Goal: Task Accomplishment & Management: Use online tool/utility

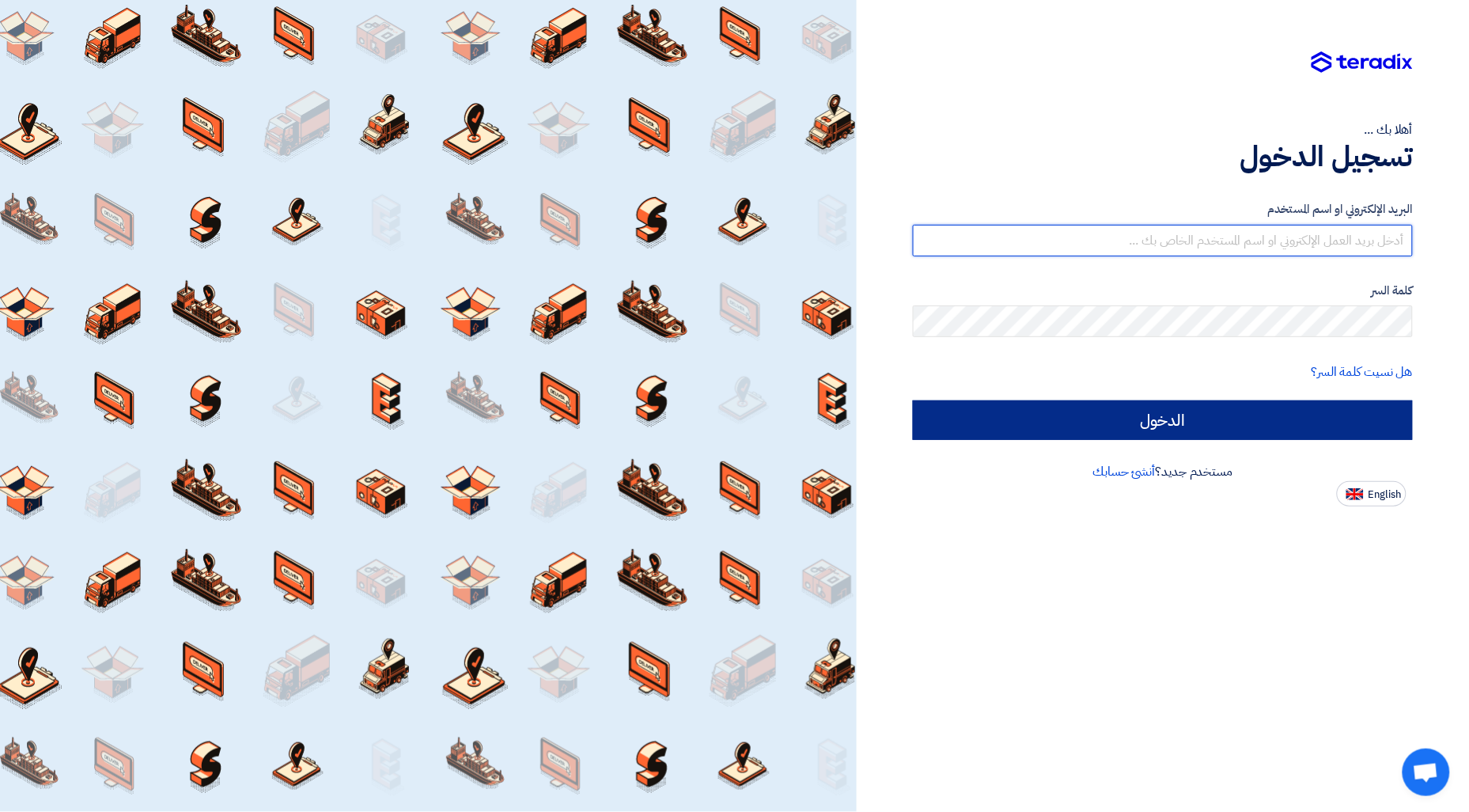
type input "[EMAIL_ADDRESS][DOMAIN_NAME]"
click at [1215, 429] on input "الدخول" at bounding box center [1163, 420] width 500 height 39
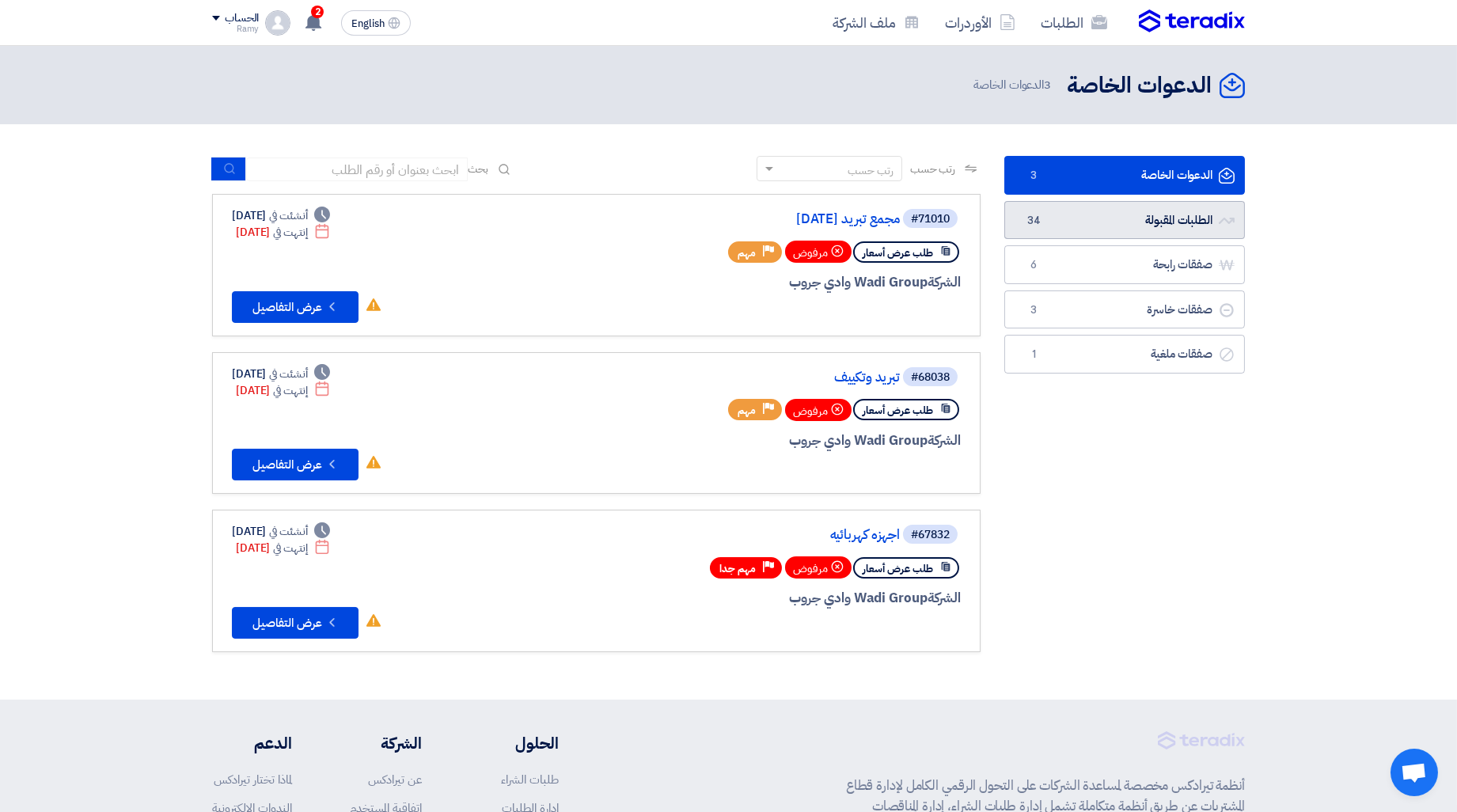
click at [1105, 228] on link "الطلبات المقبولة الطلبات المقبولة 34" at bounding box center [1125, 221] width 240 height 39
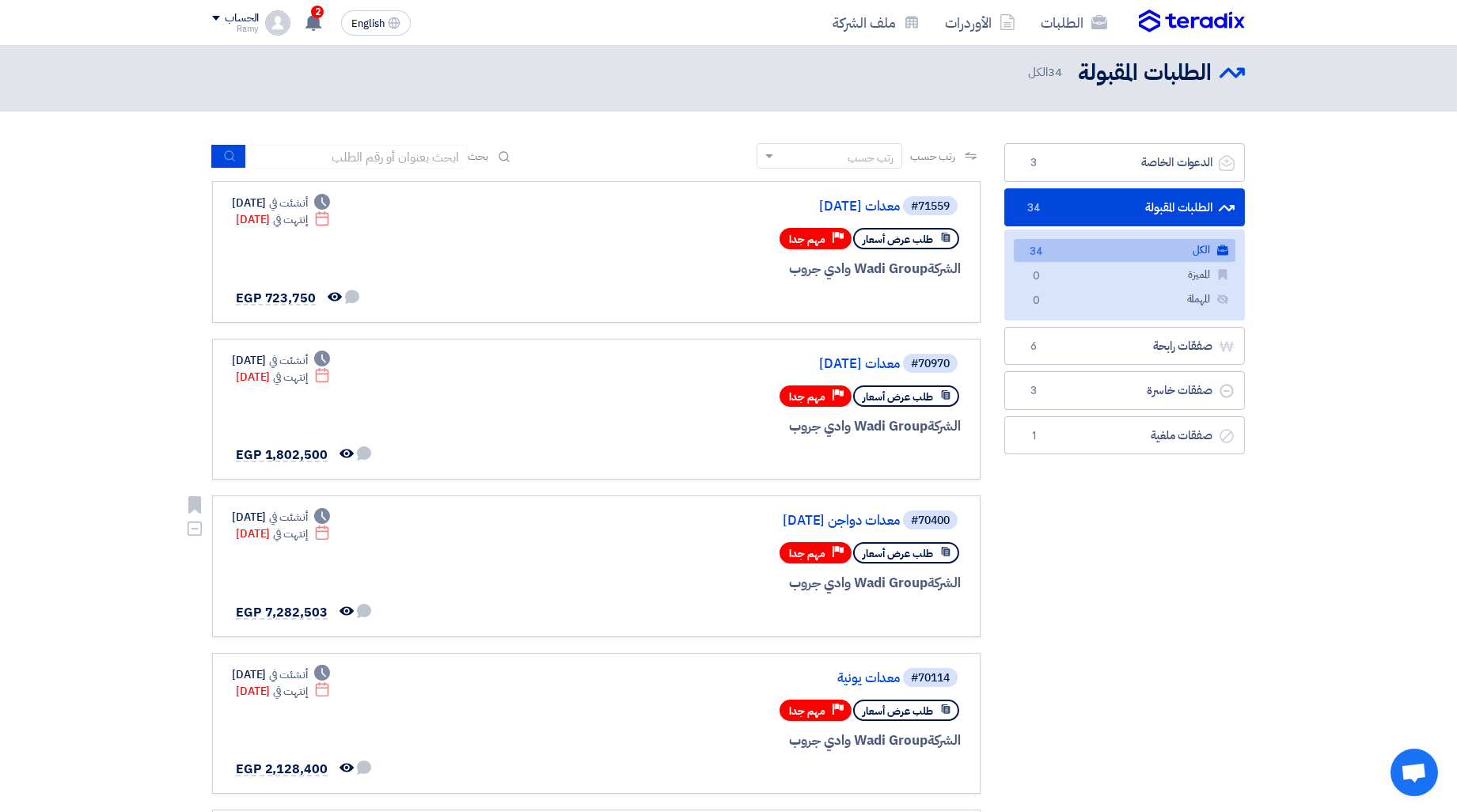
scroll to position [175, 0]
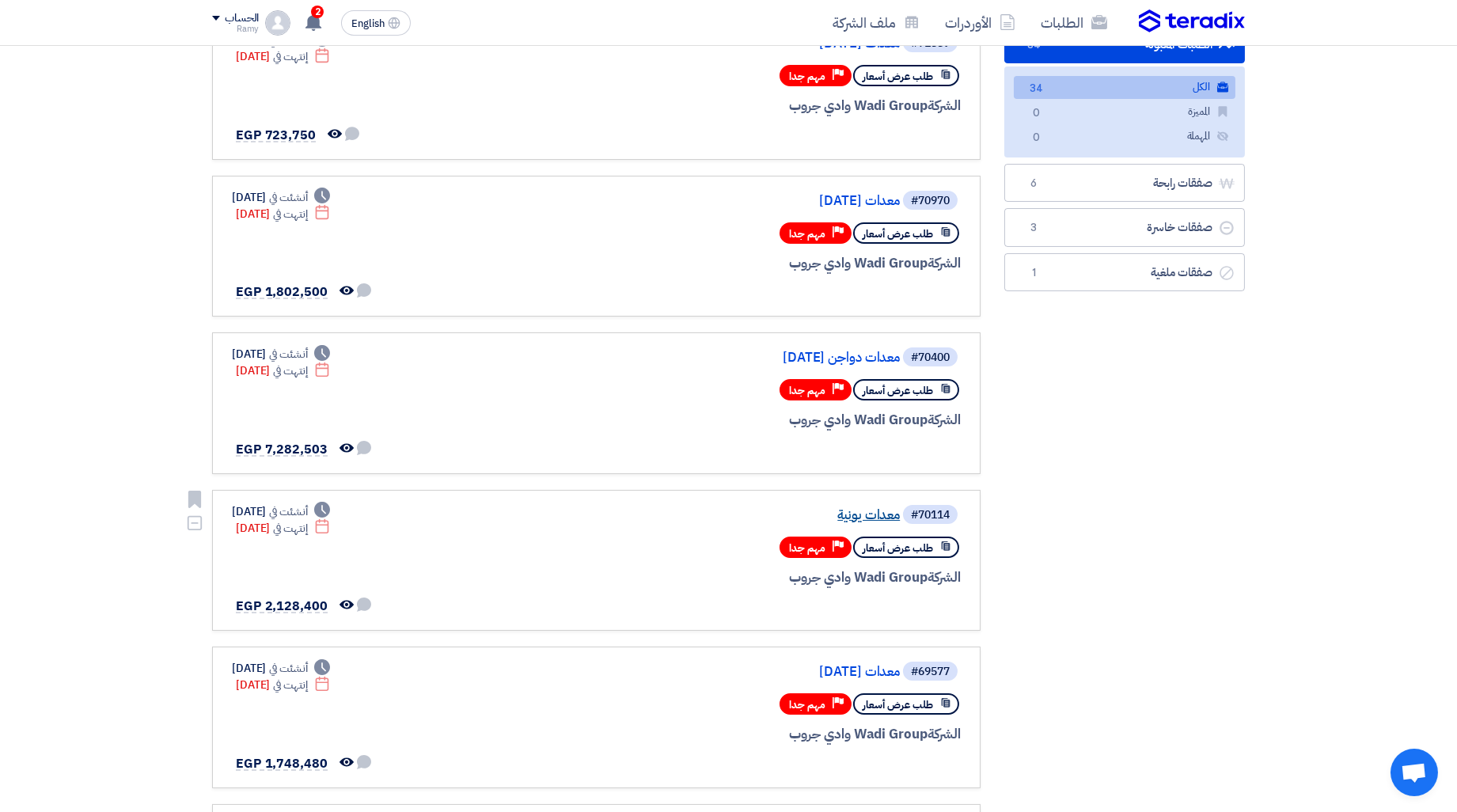
click at [866, 509] on link "معدات يونية" at bounding box center [741, 515] width 316 height 14
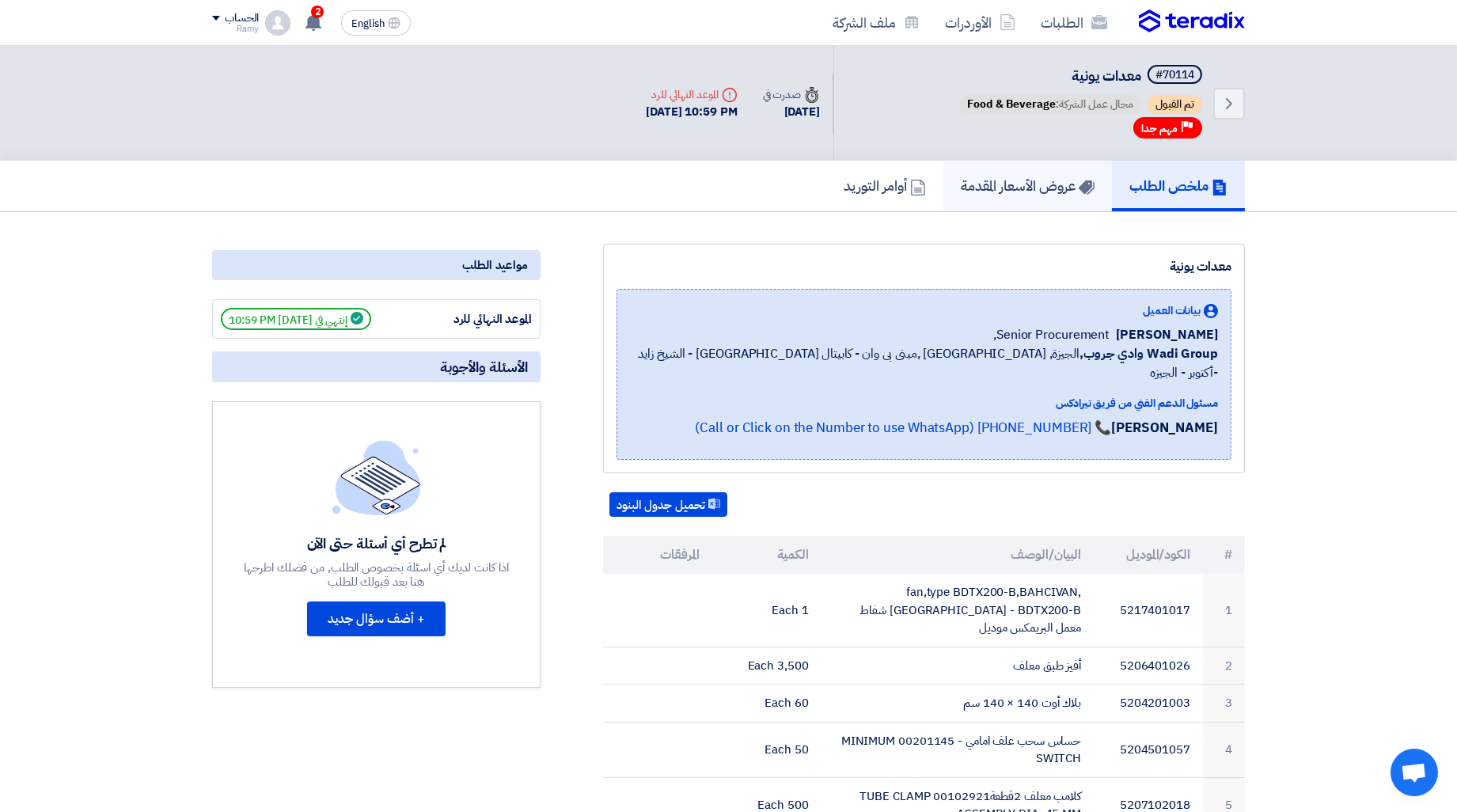
click at [1032, 188] on h5 "عروض الأسعار المقدمة" at bounding box center [1028, 185] width 134 height 18
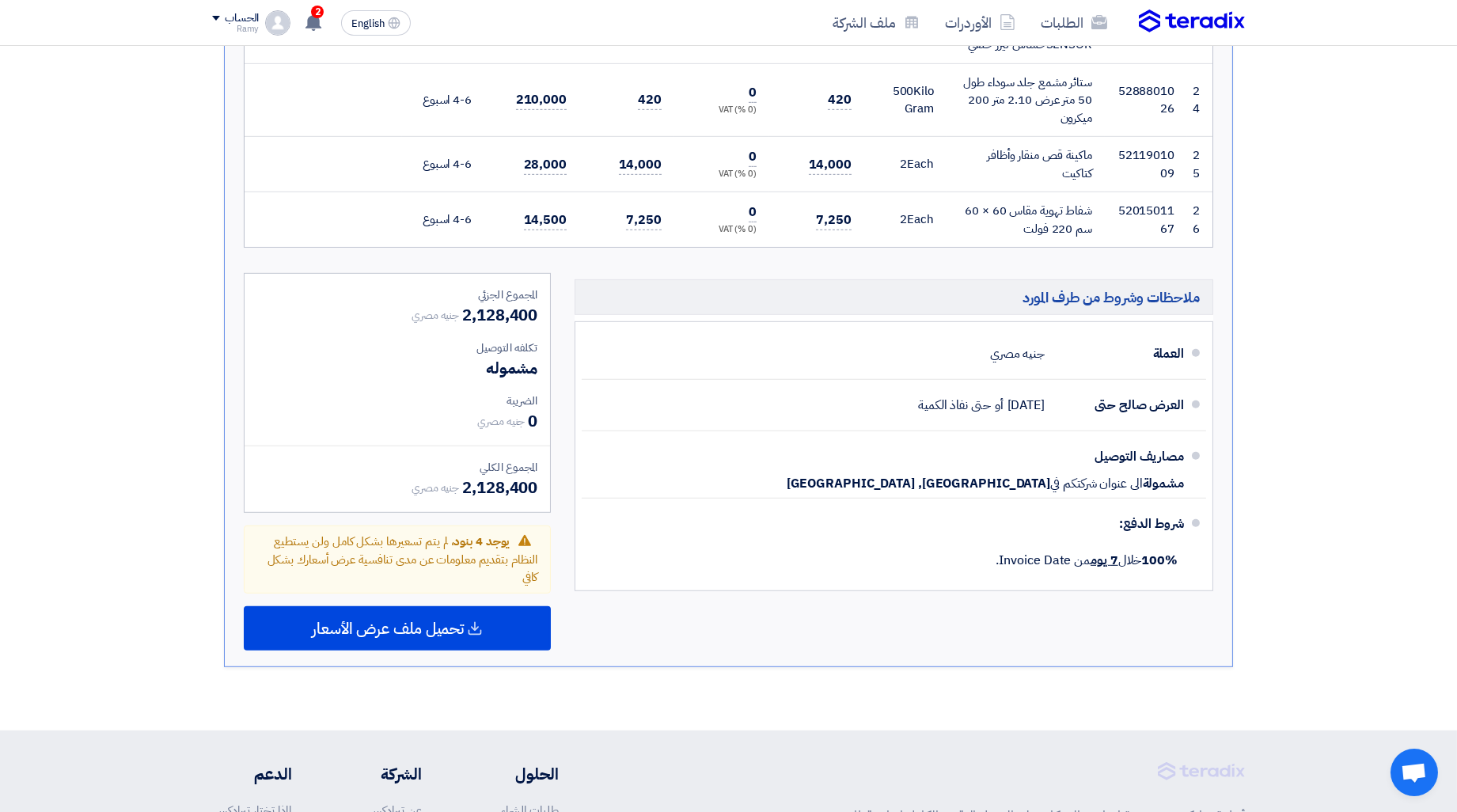
scroll to position [2279, 0]
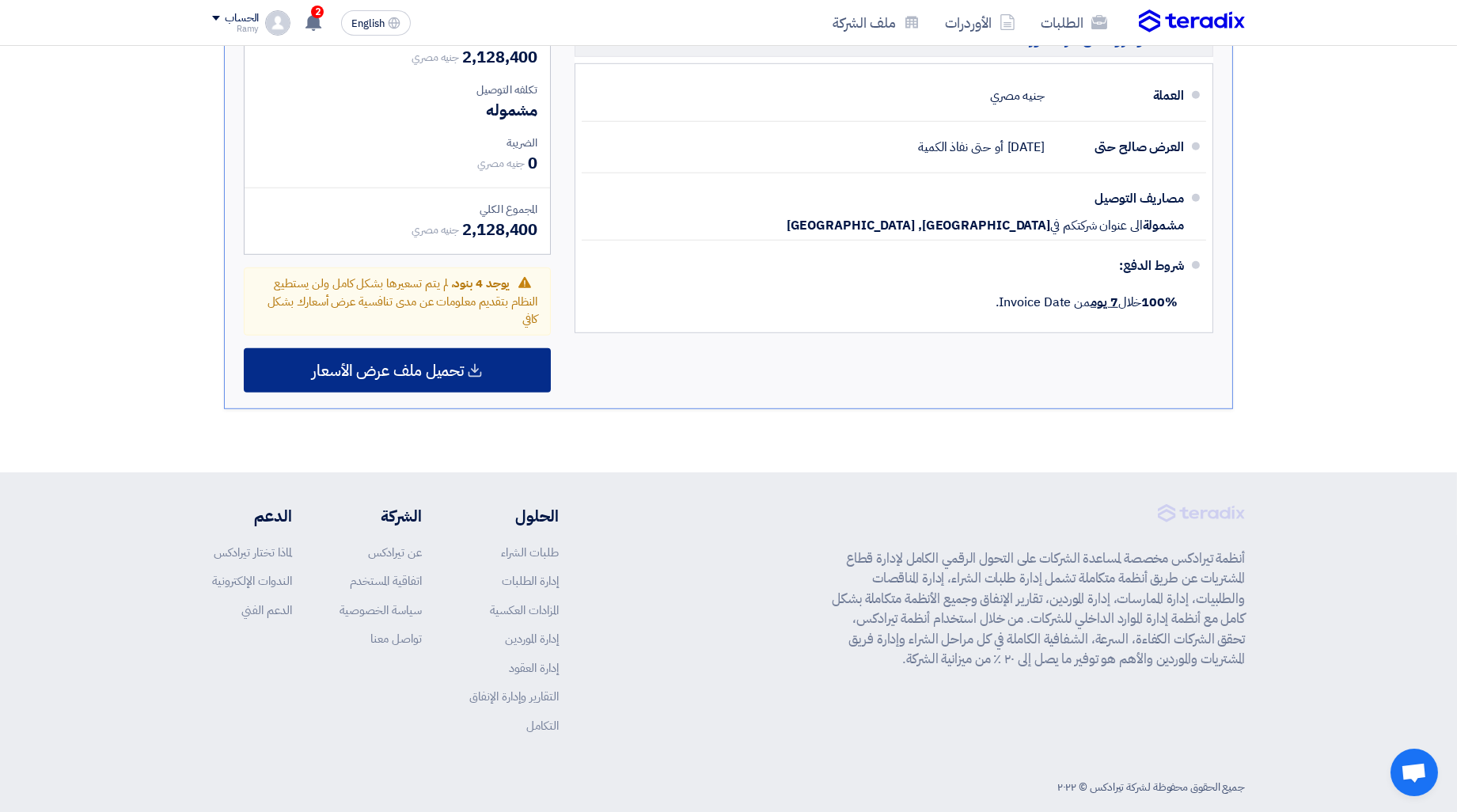
click at [473, 348] on div "تحميل ملف عرض الأسعار" at bounding box center [397, 370] width 307 height 45
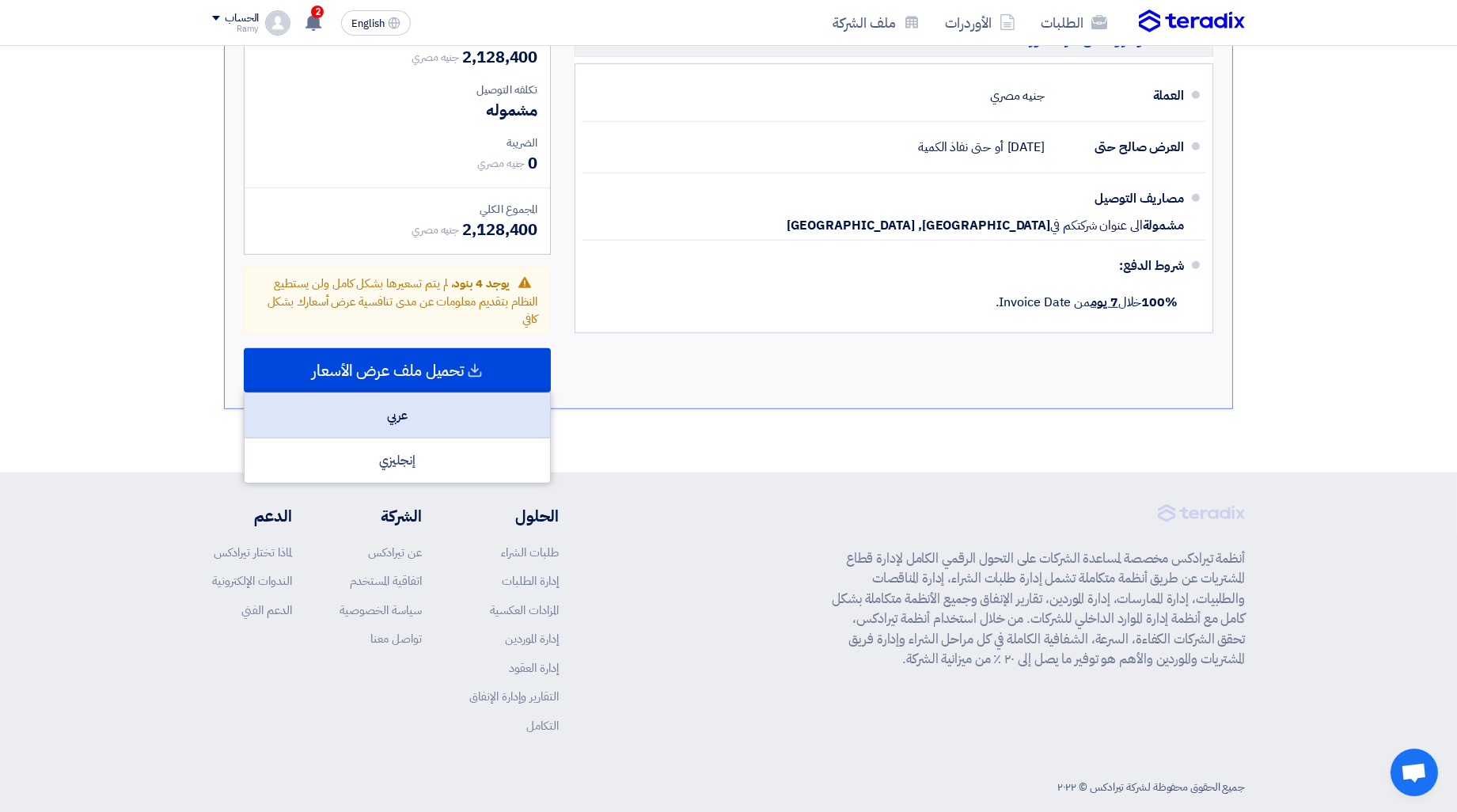
click at [444, 396] on div "عربي" at bounding box center [397, 416] width 305 height 45
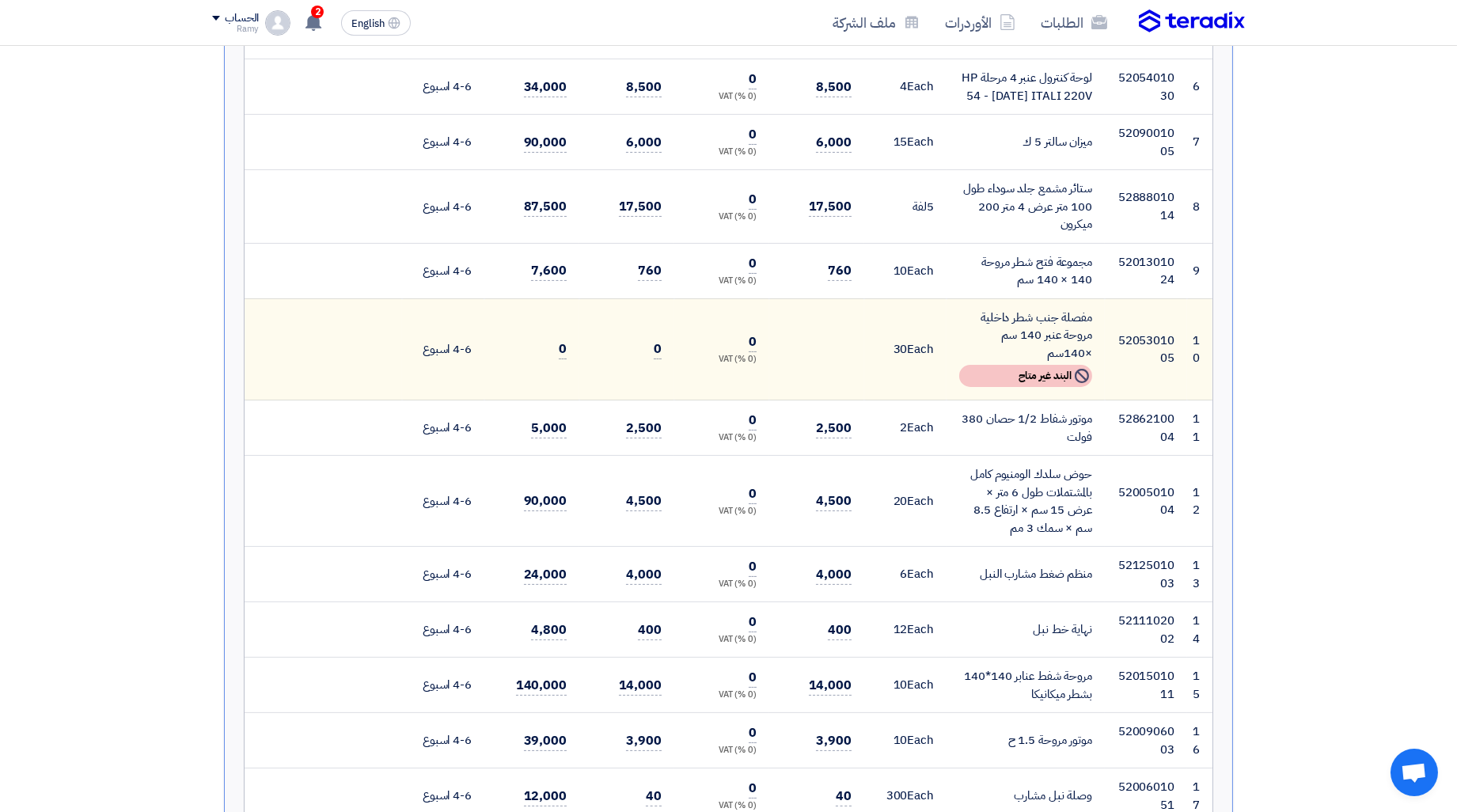
scroll to position [609, 0]
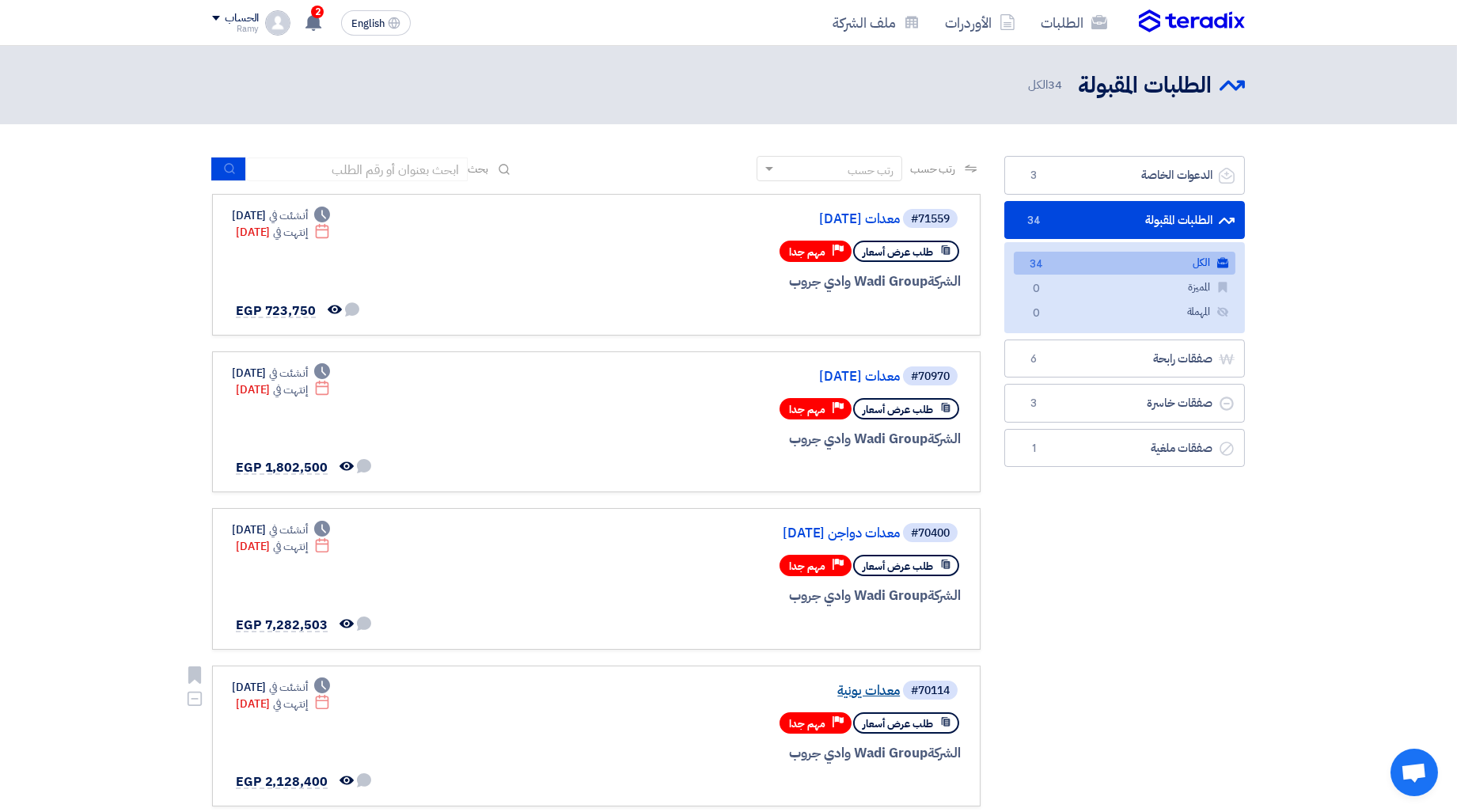
click at [857, 684] on link "معدات يونية" at bounding box center [741, 691] width 316 height 14
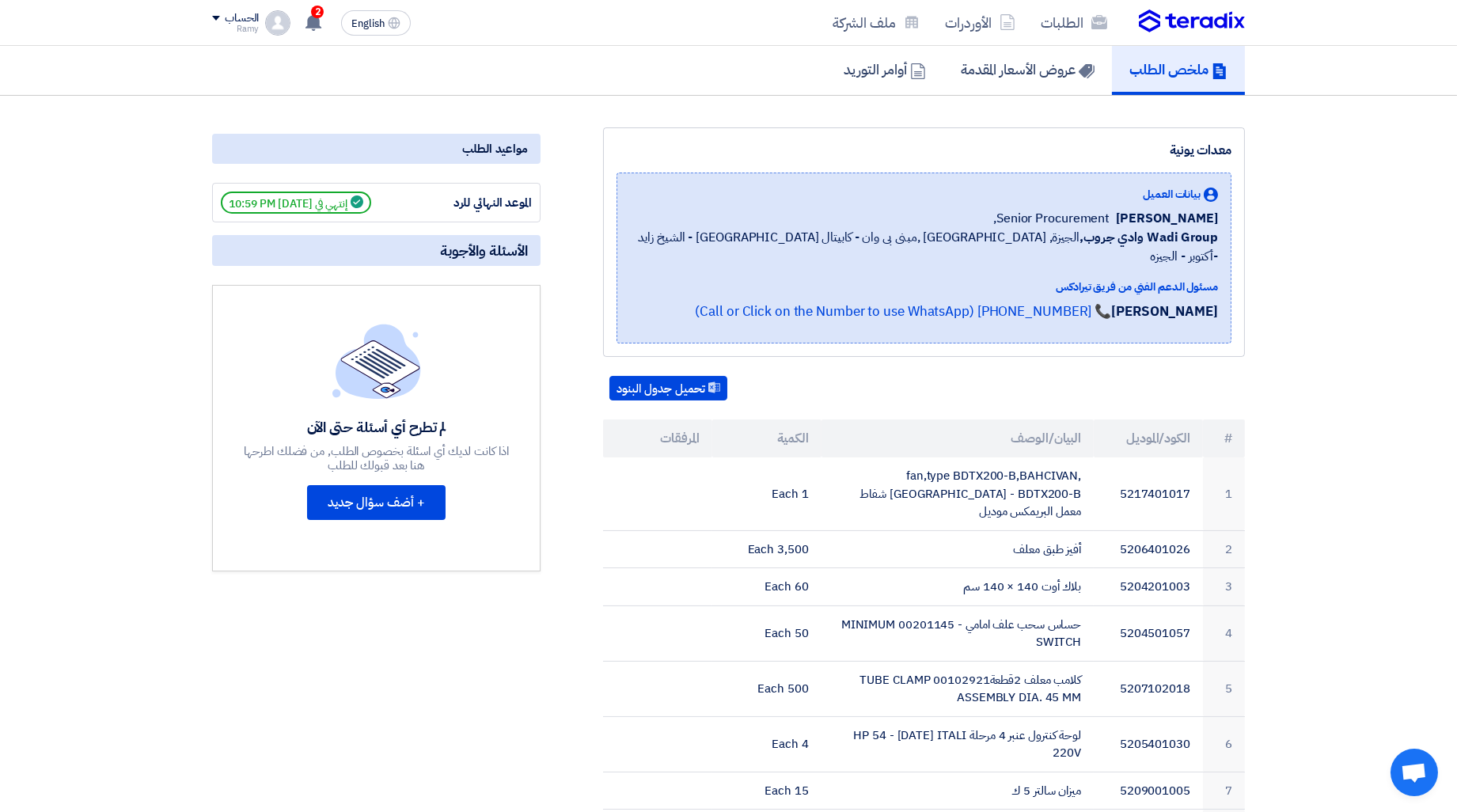
scroll to position [264, 0]
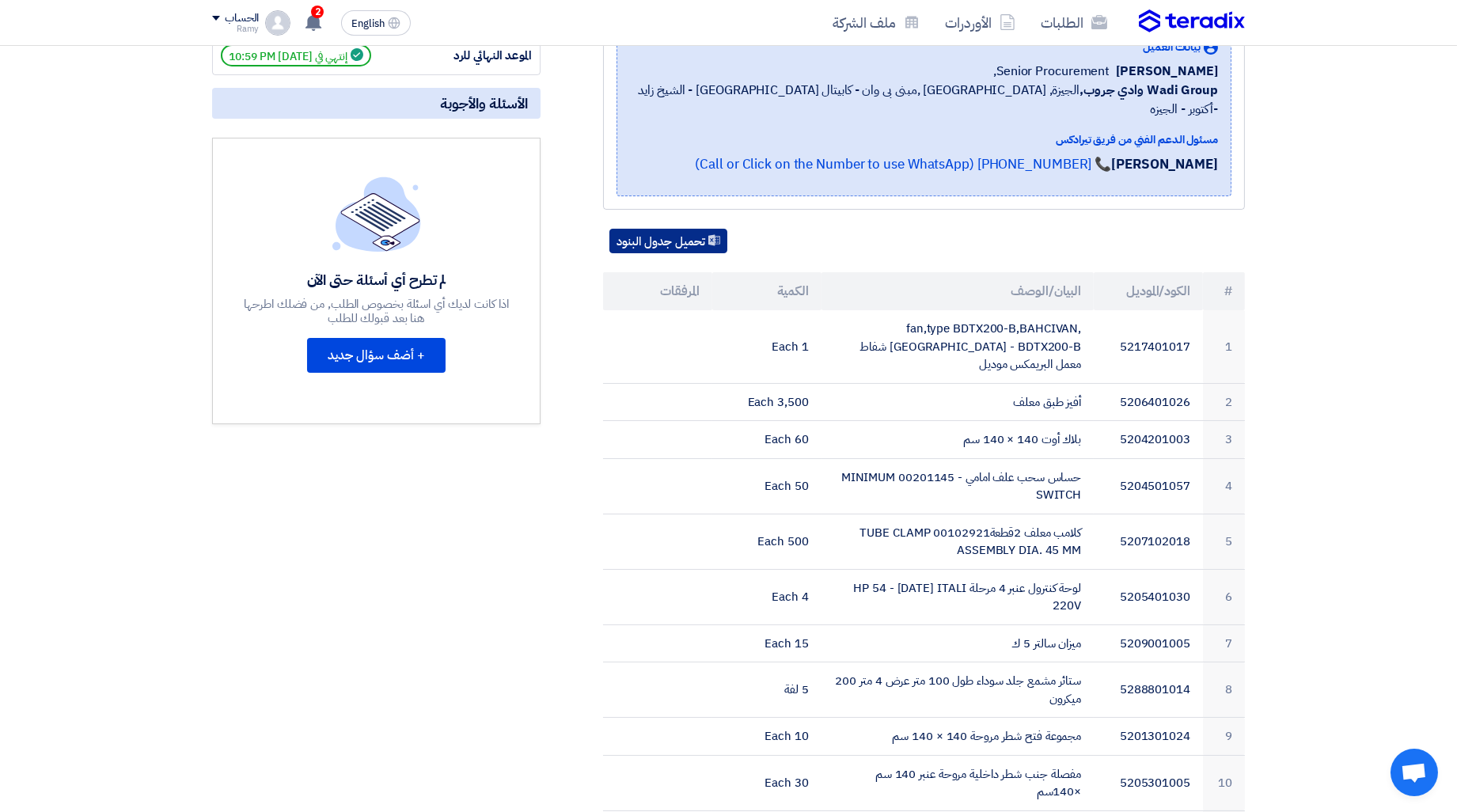
click at [711, 234] on icon at bounding box center [713, 240] width 12 height 12
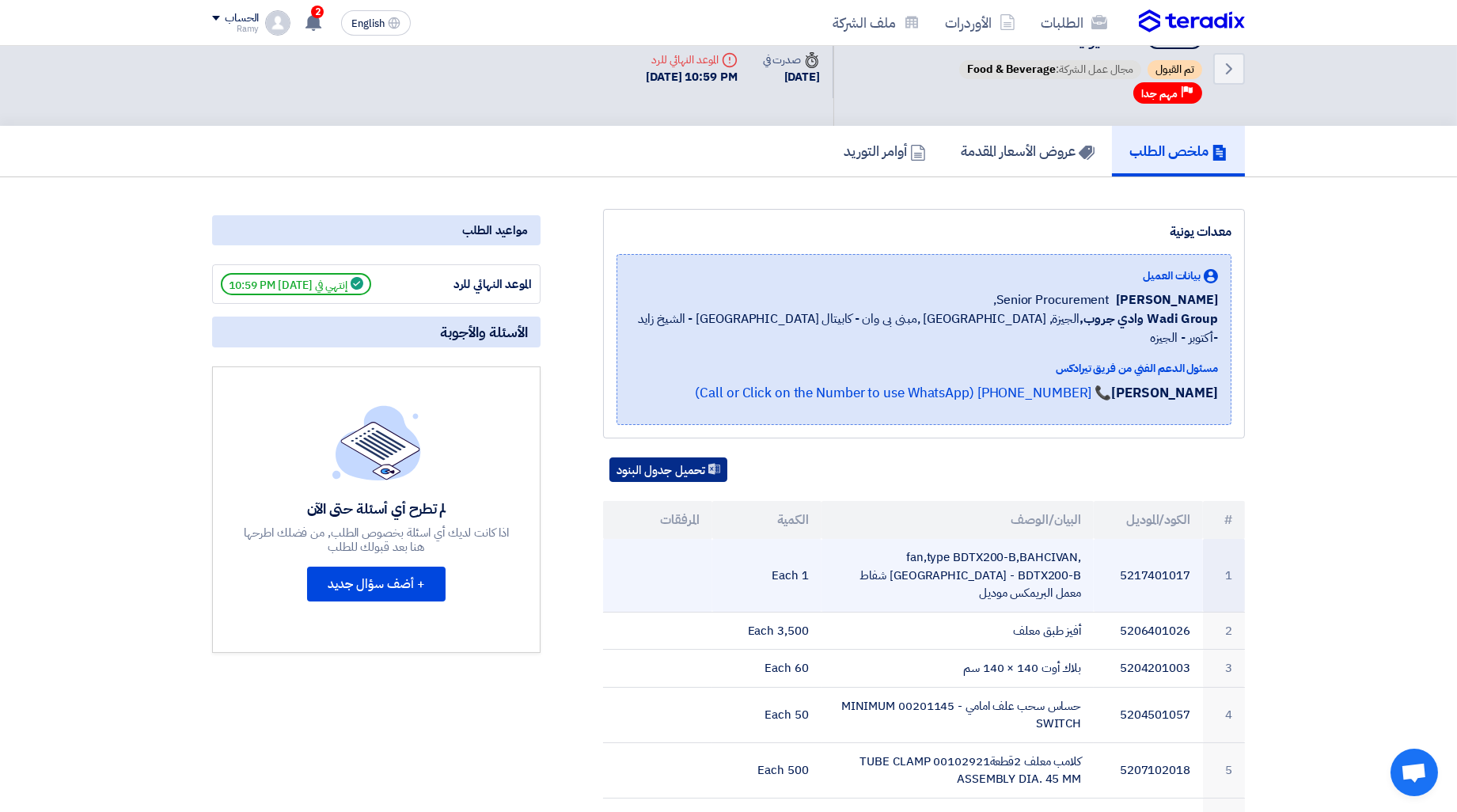
scroll to position [0, 0]
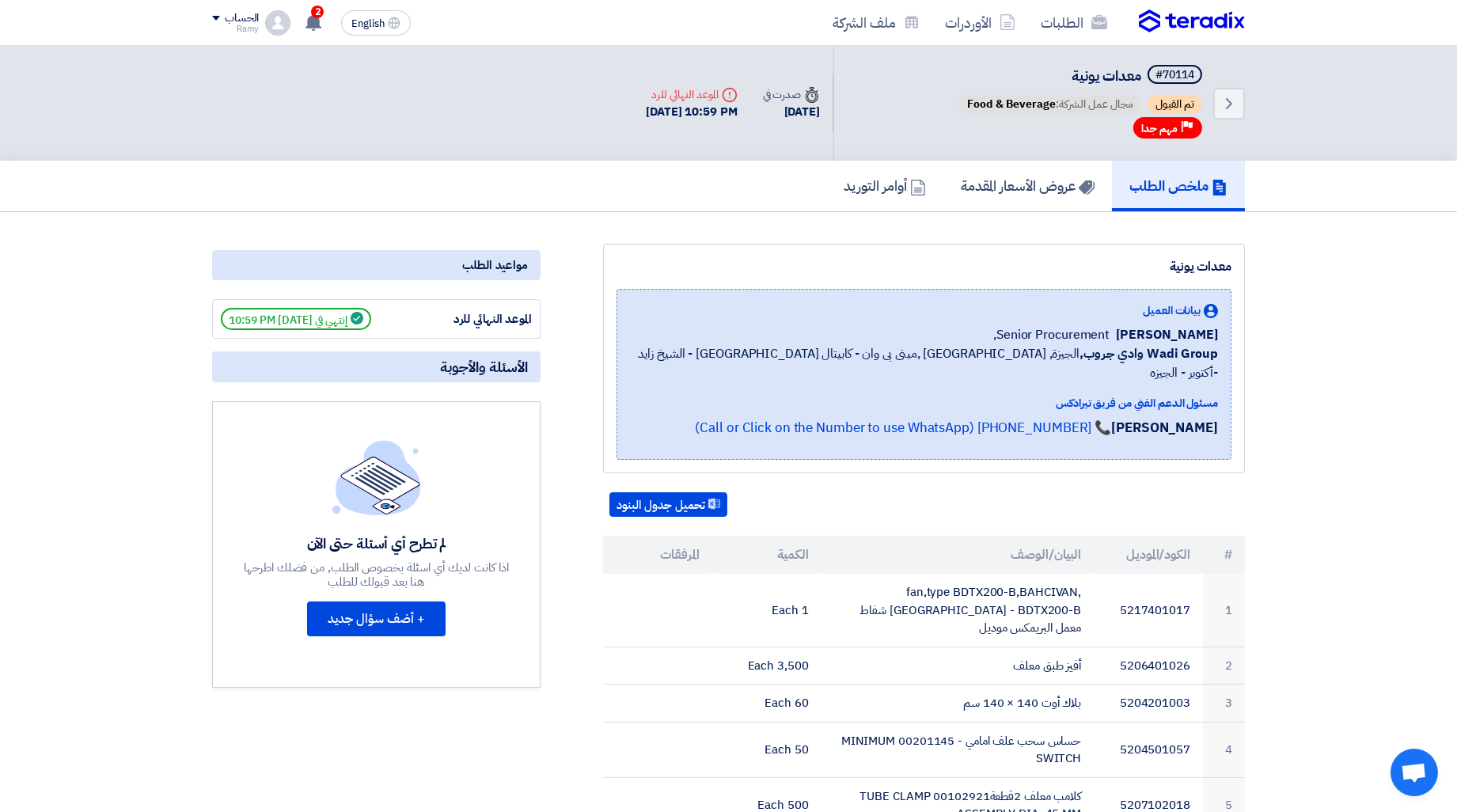
click at [802, 257] on div "معدات يونية" at bounding box center [924, 266] width 615 height 19
click at [994, 185] on h5 "عروض الأسعار المقدمة" at bounding box center [1028, 185] width 134 height 18
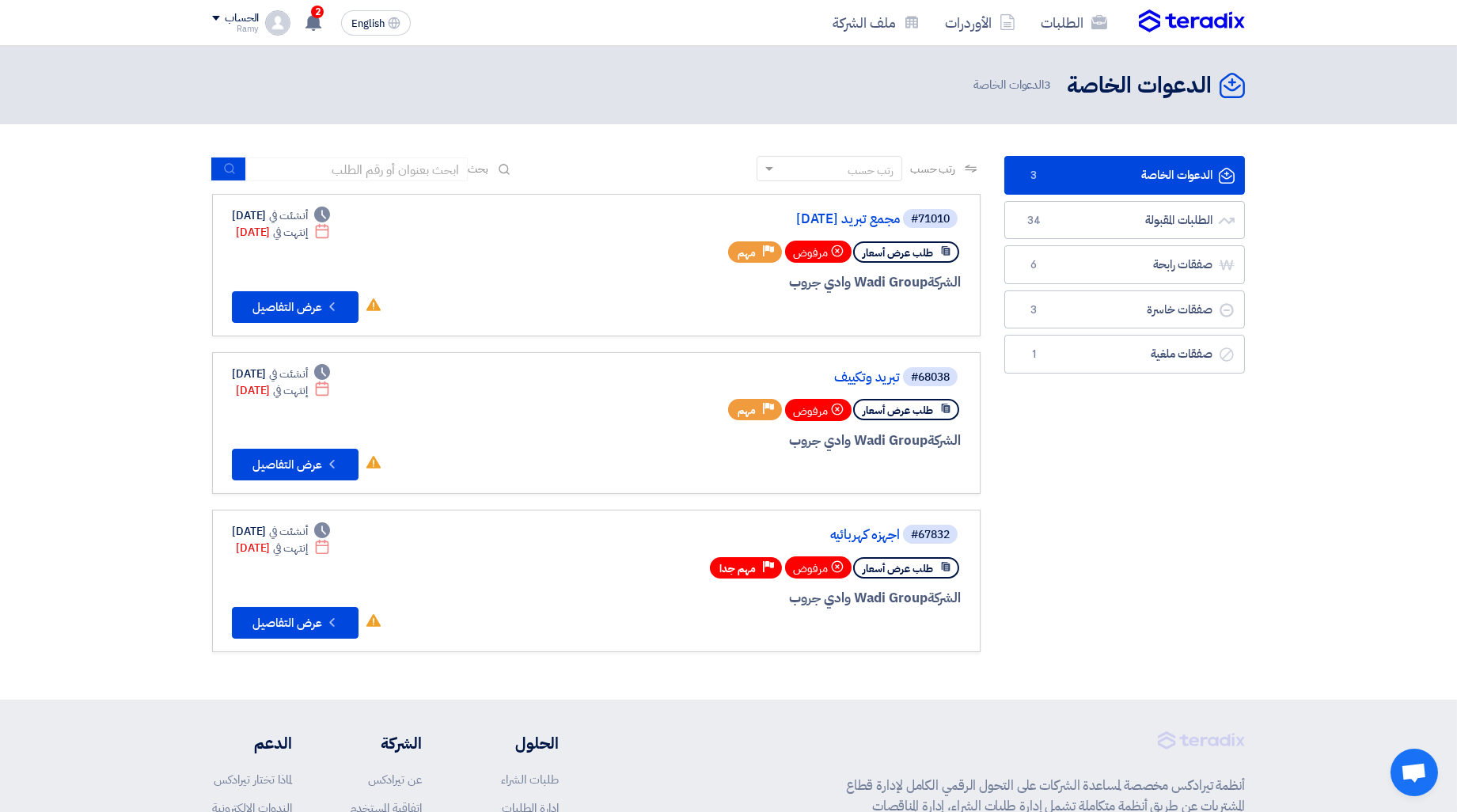
click at [80, 459] on section "الدعوات الخاصة الدعوات الخاصة 3 الطلبات المقبولة الطلبات المقبولة 34 صفقات رابح…" at bounding box center [728, 412] width 1457 height 575
